Goal: Task Accomplishment & Management: Manage account settings

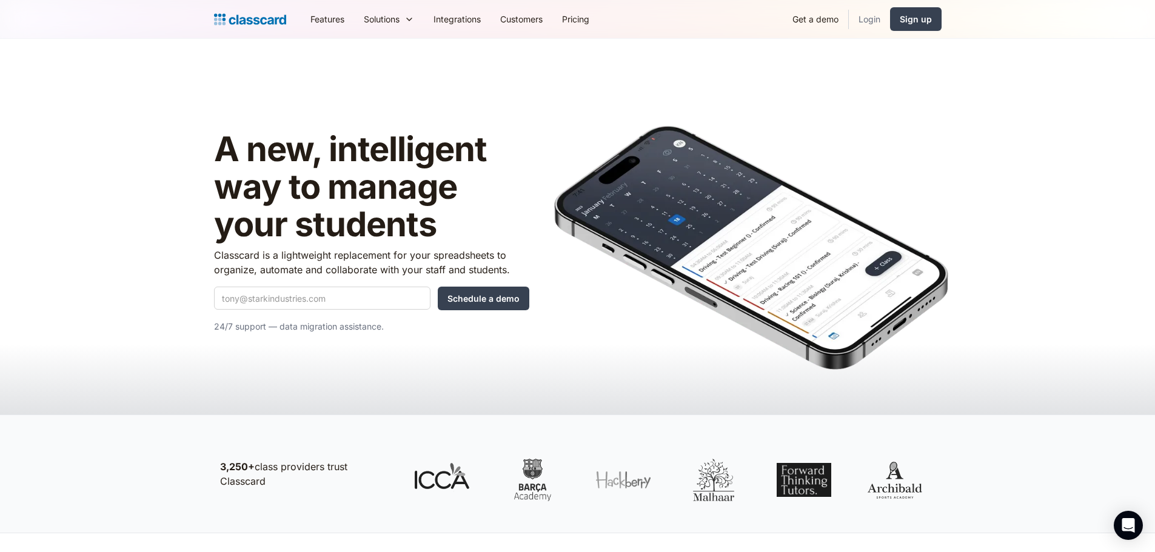
click at [865, 24] on link "Login" at bounding box center [869, 18] width 41 height 27
click at [869, 21] on link "Login" at bounding box center [869, 18] width 41 height 27
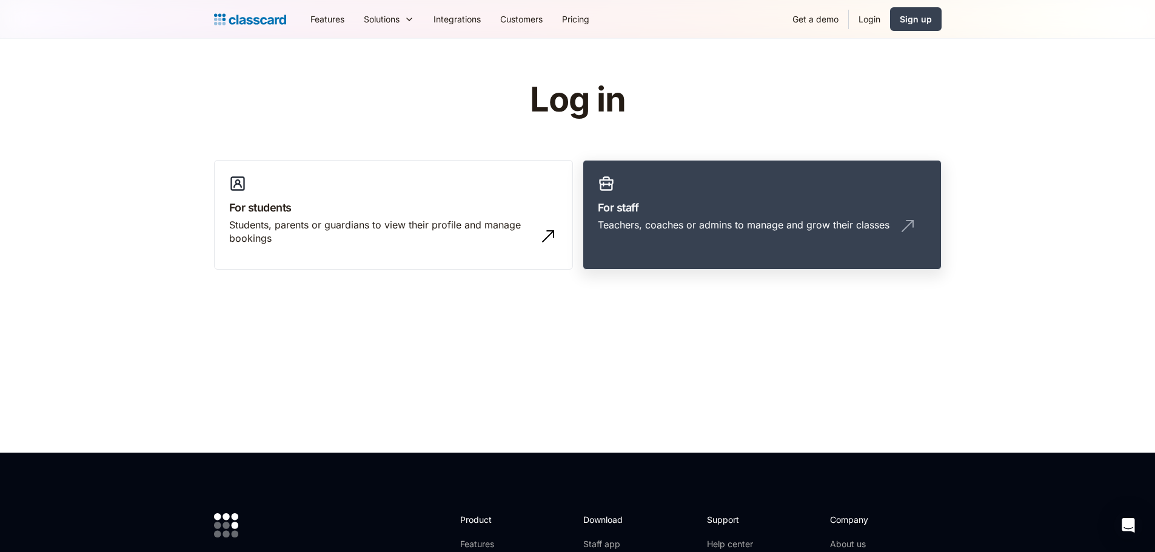
click at [682, 236] on div "Teachers, coaches or admins to manage and grow their classes" at bounding box center [762, 229] width 329 height 23
click at [657, 221] on div "Teachers, coaches or admins to manage and grow their classes" at bounding box center [744, 224] width 292 height 13
